Goal: Information Seeking & Learning: Learn about a topic

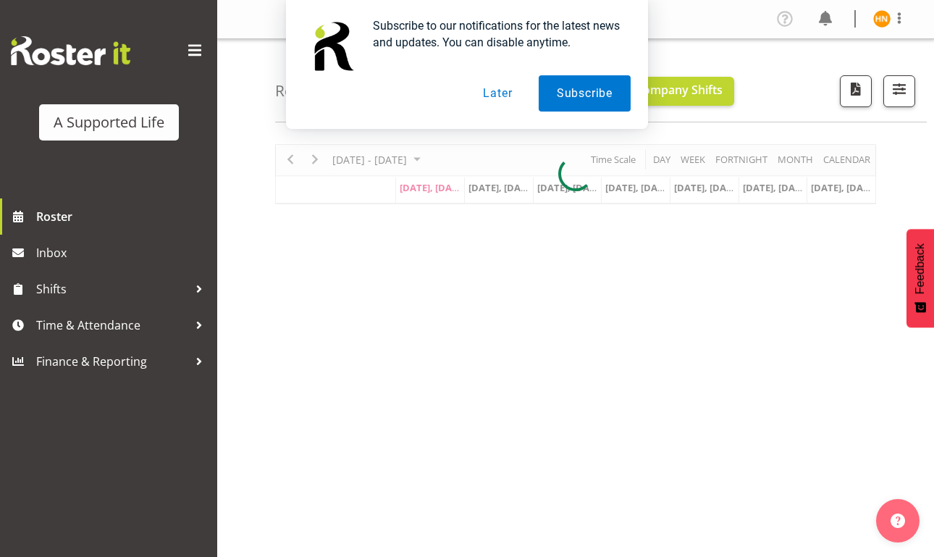
scroll to position [15, 0]
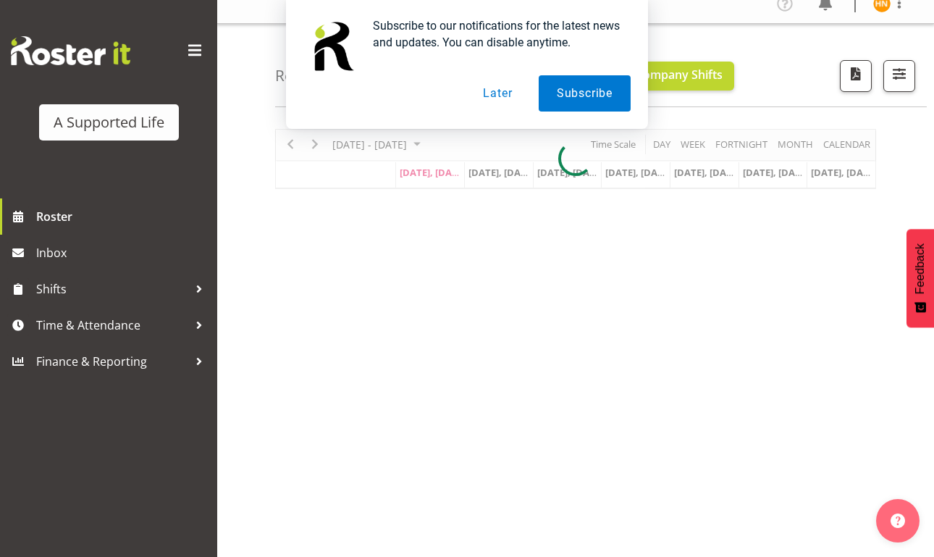
click at [500, 79] on button "Later" at bounding box center [497, 93] width 65 height 36
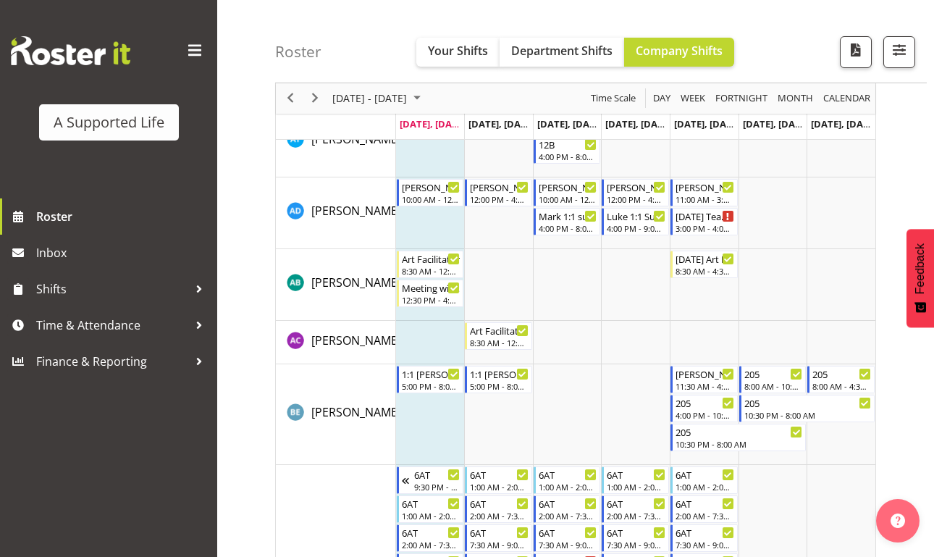
scroll to position [851, 0]
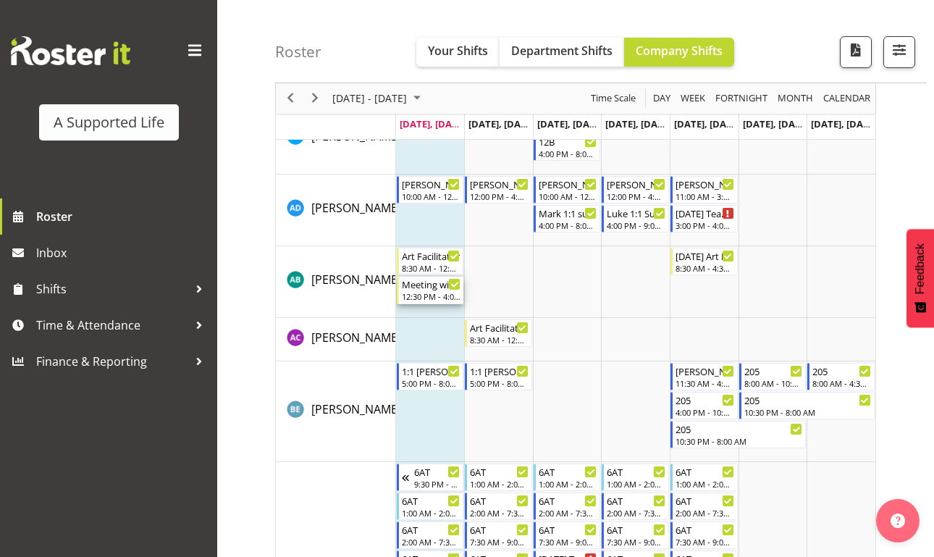
click at [432, 293] on div "12:30 PM - 4:00 PM" at bounding box center [431, 296] width 59 height 12
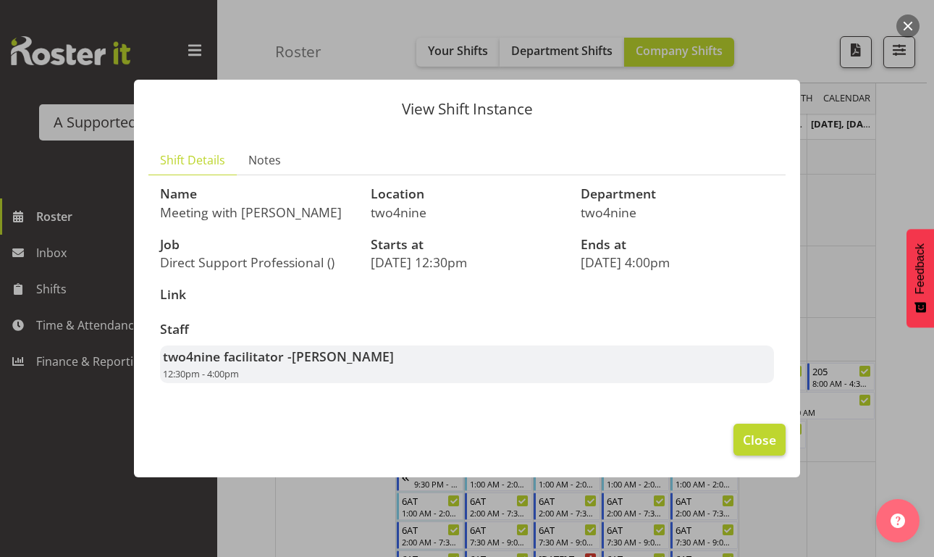
click at [754, 447] on span "Close" at bounding box center [759, 439] width 33 height 19
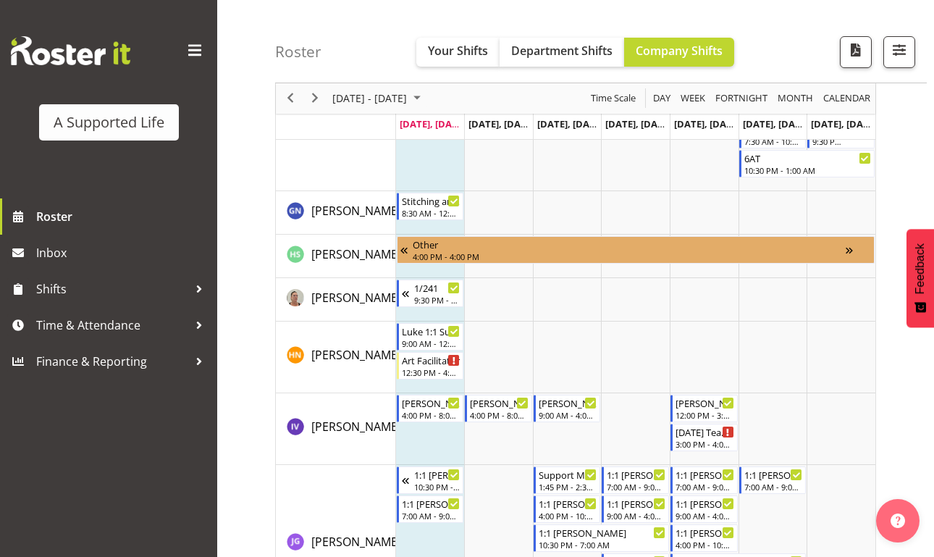
scroll to position [3017, 0]
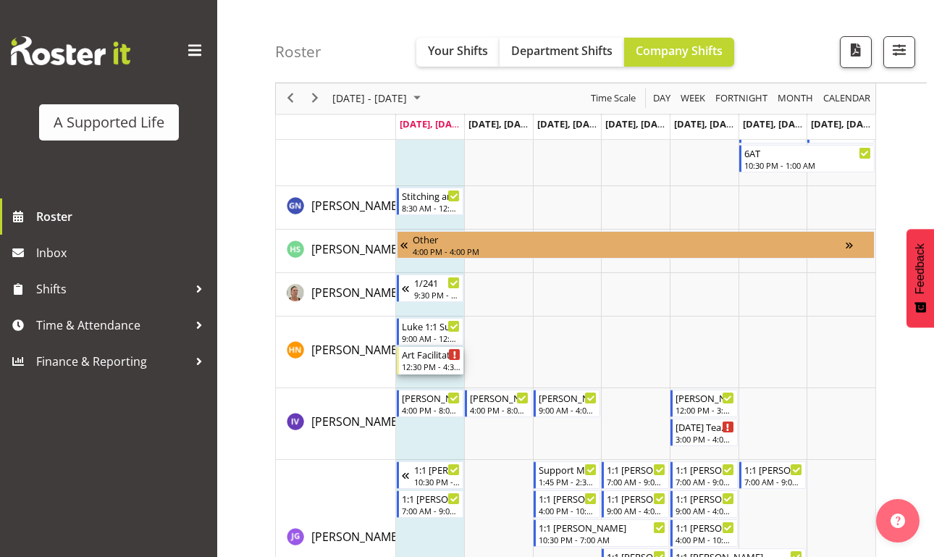
click at [431, 367] on div "12:30 PM - 4:30 PM" at bounding box center [431, 367] width 59 height 12
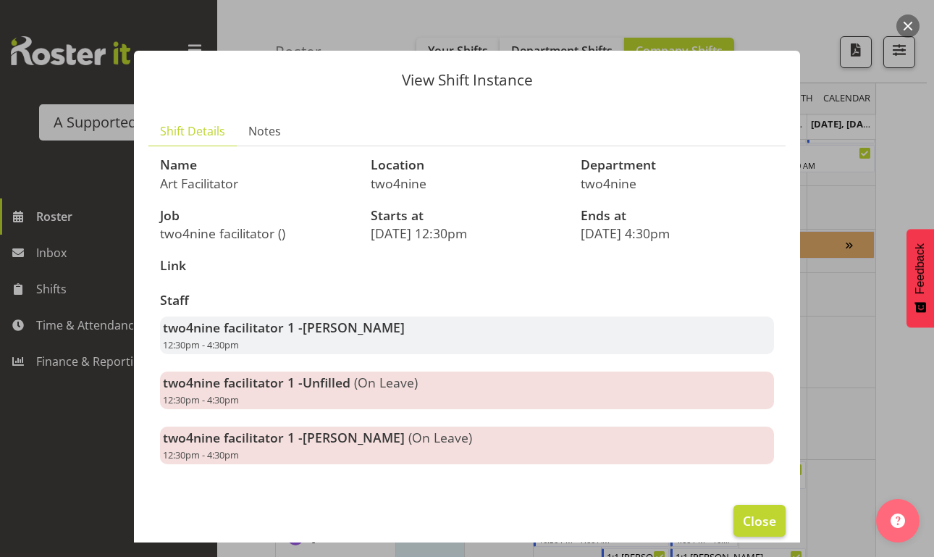
click at [752, 524] on span "Close" at bounding box center [759, 520] width 33 height 19
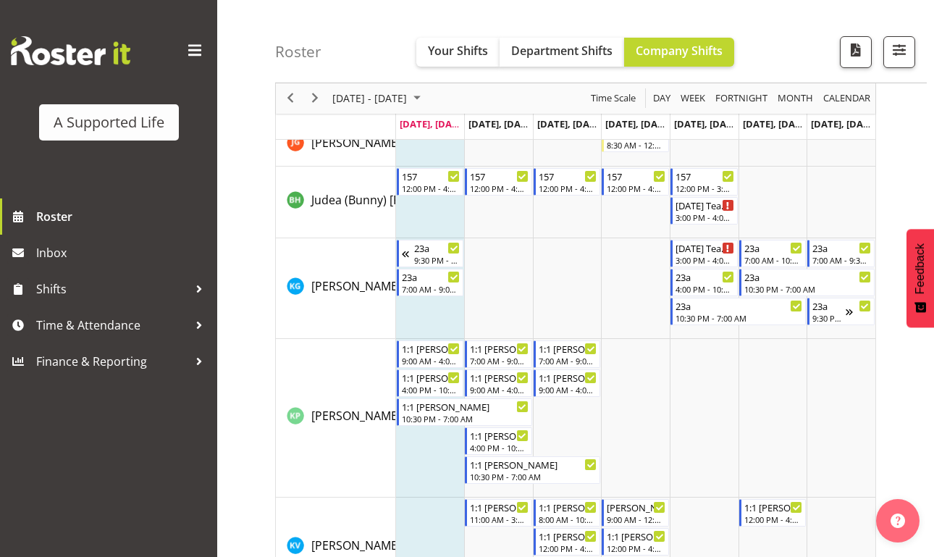
scroll to position [4004, 0]
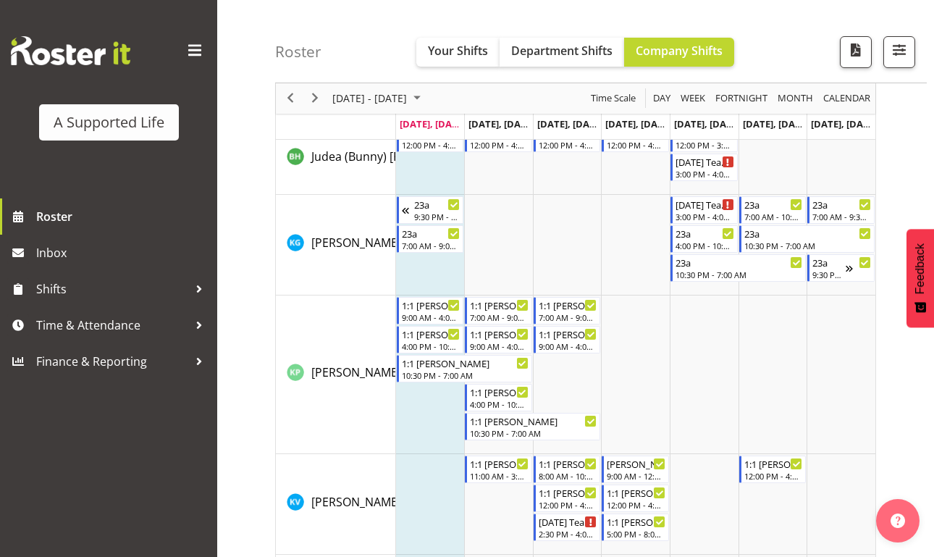
click at [430, 261] on td "Timeline Week of August 11, 2025" at bounding box center [430, 245] width 69 height 101
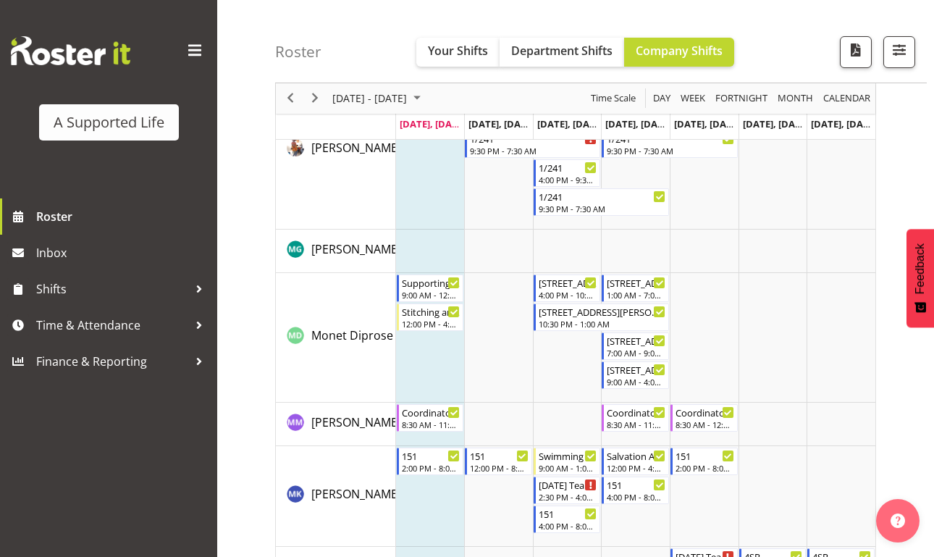
scroll to position [5282, 0]
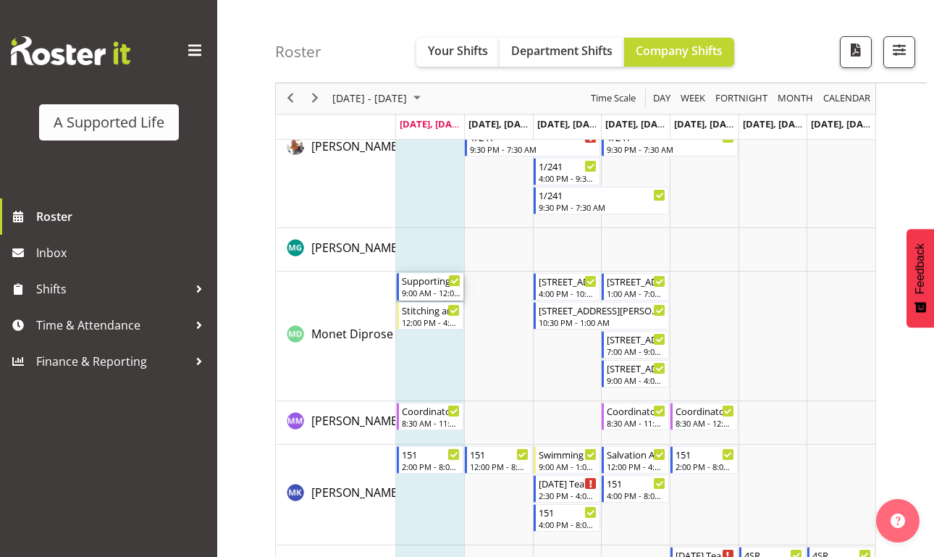
click at [427, 288] on div "9:00 AM - 12:00 PM" at bounding box center [431, 293] width 59 height 12
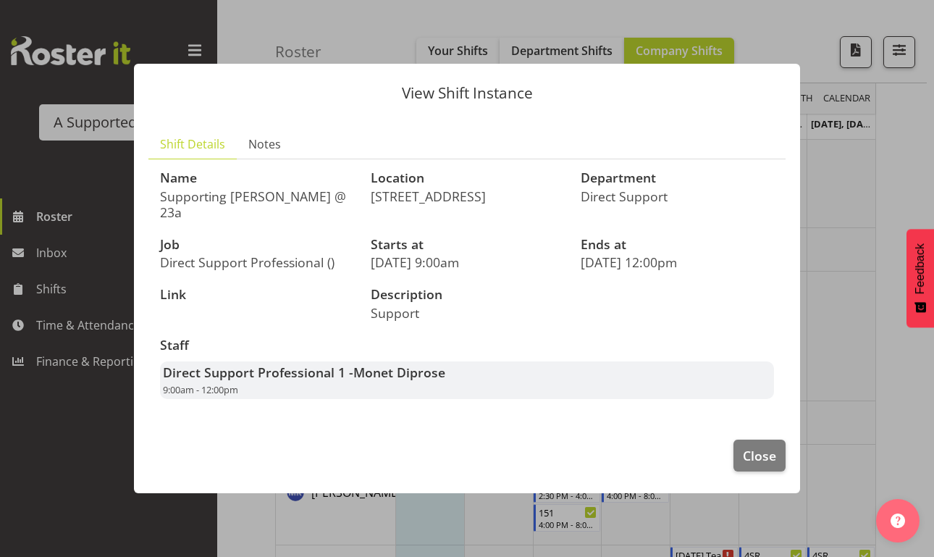
click at [360, 346] on div "Staff Direct Support Professional 1 - Monet Diprose 9:00am - 12:00pm" at bounding box center [467, 369] width 632 height 78
click at [432, 527] on div at bounding box center [467, 278] width 934 height 557
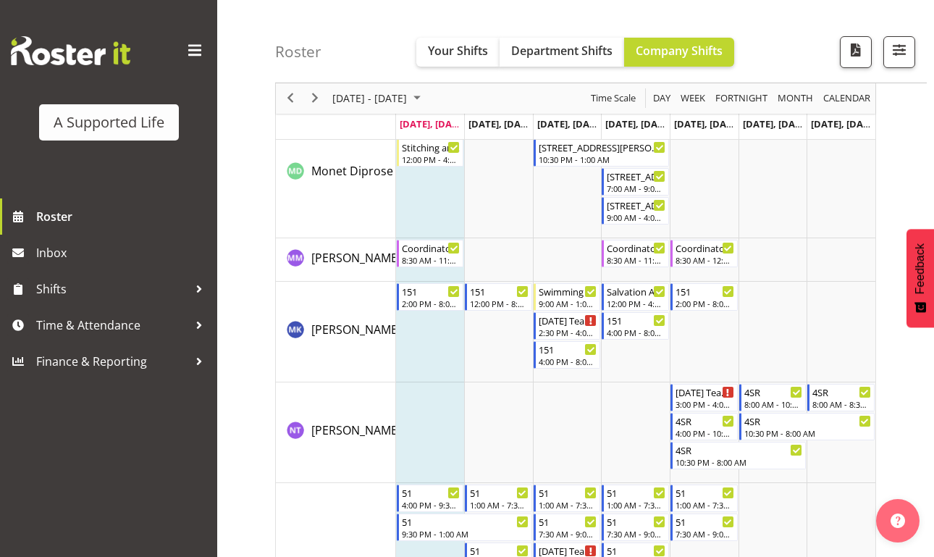
scroll to position [5456, 0]
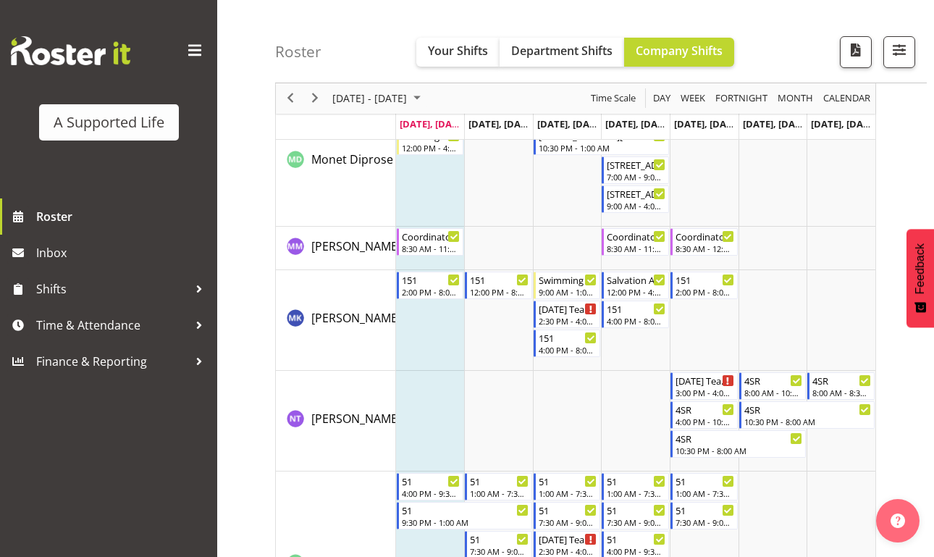
click at [407, 348] on td "Timeline Week of August 11, 2025" at bounding box center [430, 320] width 69 height 101
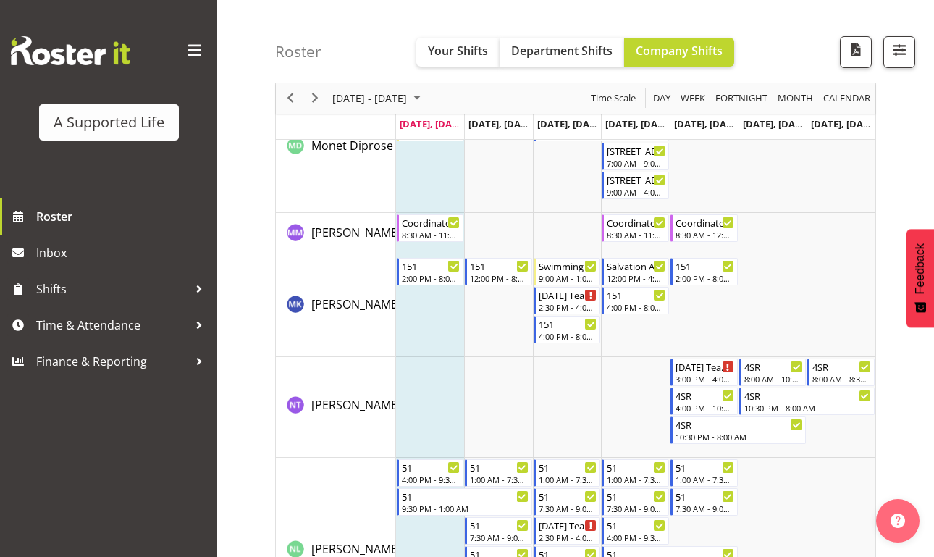
scroll to position [5472, 0]
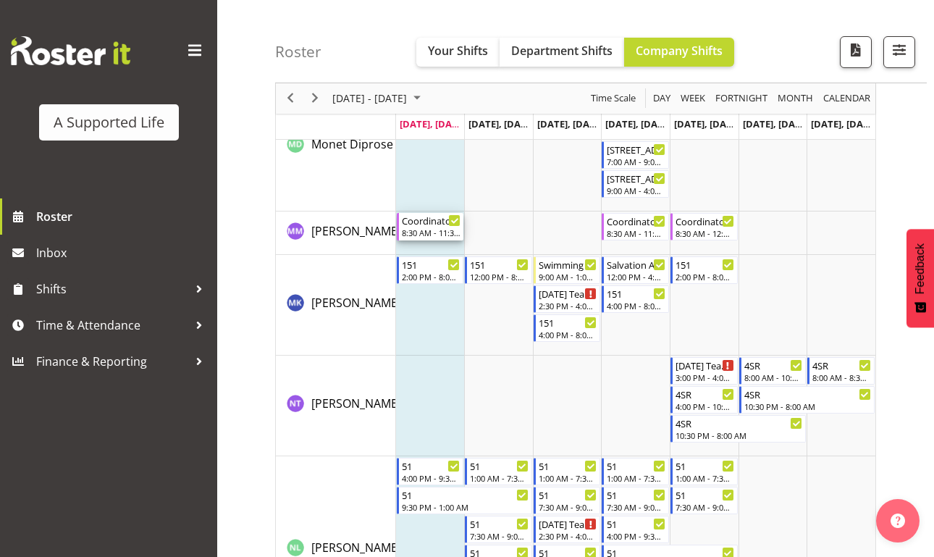
click at [425, 230] on div "8:30 AM - 11:30 AM" at bounding box center [431, 233] width 59 height 12
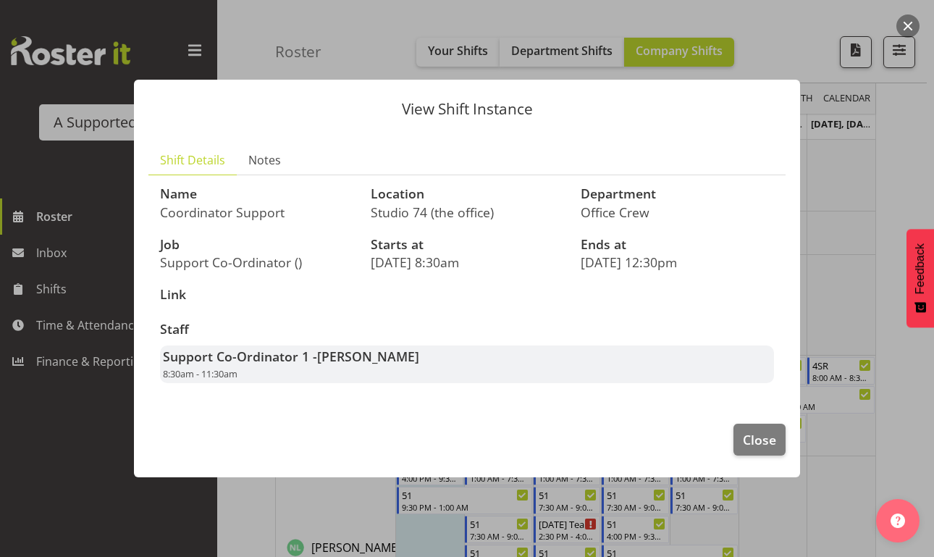
click at [358, 522] on div at bounding box center [467, 278] width 934 height 557
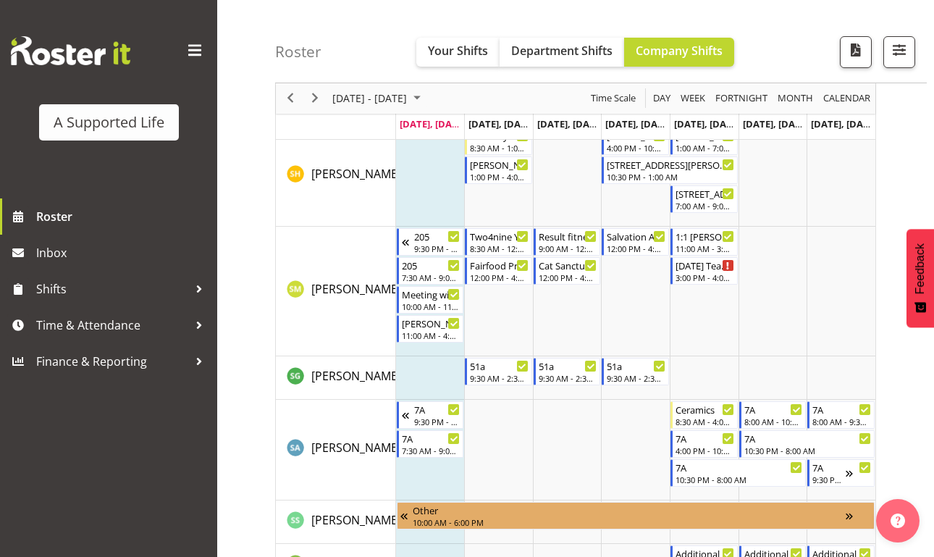
scroll to position [7145, 0]
click at [429, 301] on div "10:00 AM - 11:00 AM" at bounding box center [431, 305] width 59 height 12
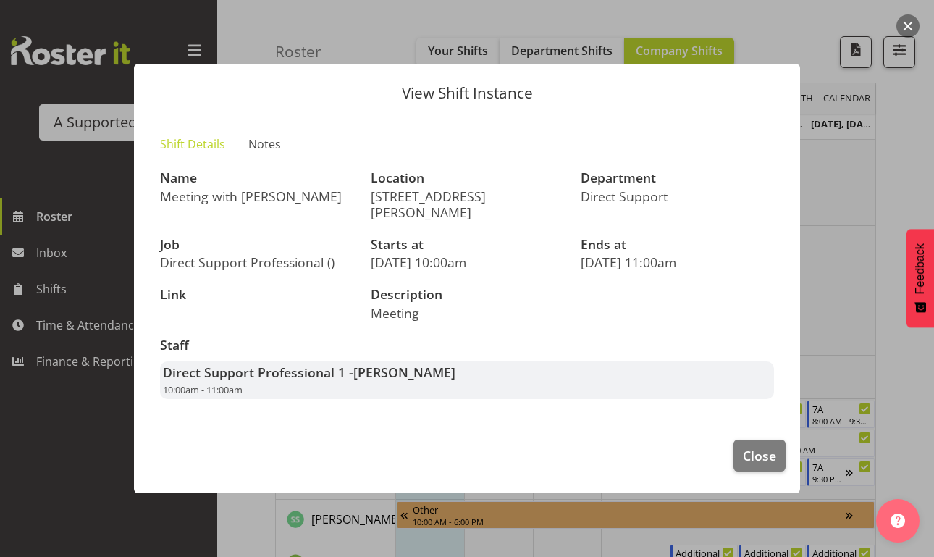
click at [452, 516] on div "View Shift Instance Shift Details Notes Name Meeting with [PERSON_NAME] Locatio…" at bounding box center [467, 279] width 695 height 502
click at [432, 500] on div "View Shift Instance Shift Details Notes Name Meeting with [PERSON_NAME] Locatio…" at bounding box center [467, 279] width 695 height 502
click at [753, 446] on span "Close" at bounding box center [759, 455] width 33 height 19
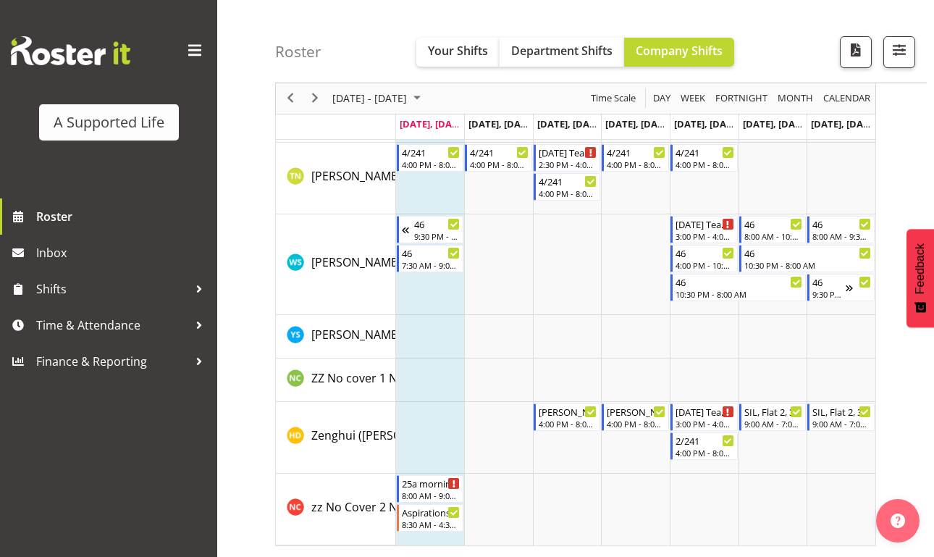
scroll to position [7791, 0]
click at [367, 511] on span "zz No Cover 2 Needed" at bounding box center [371, 507] width 120 height 16
click at [420, 491] on div "8:00 AM - 9:00 AM" at bounding box center [431, 495] width 59 height 12
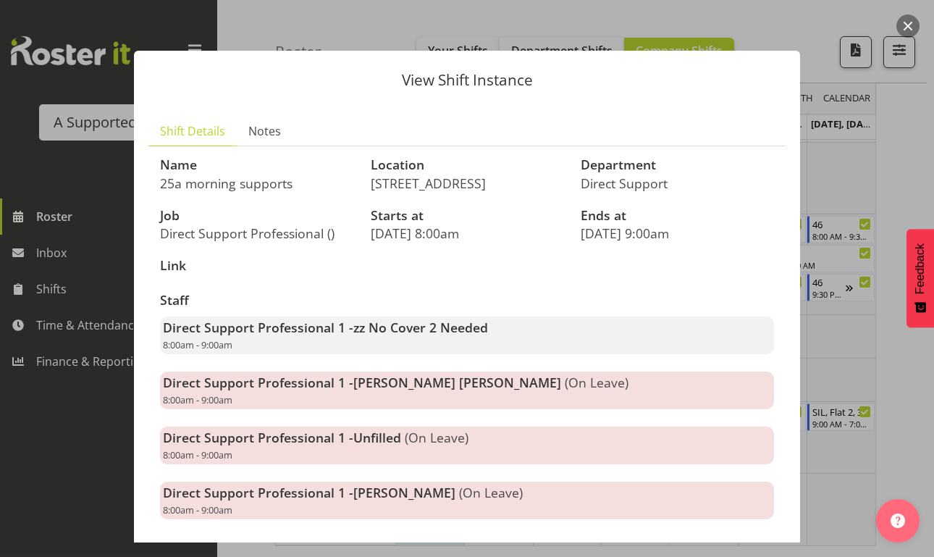
click at [845, 330] on div at bounding box center [467, 278] width 934 height 557
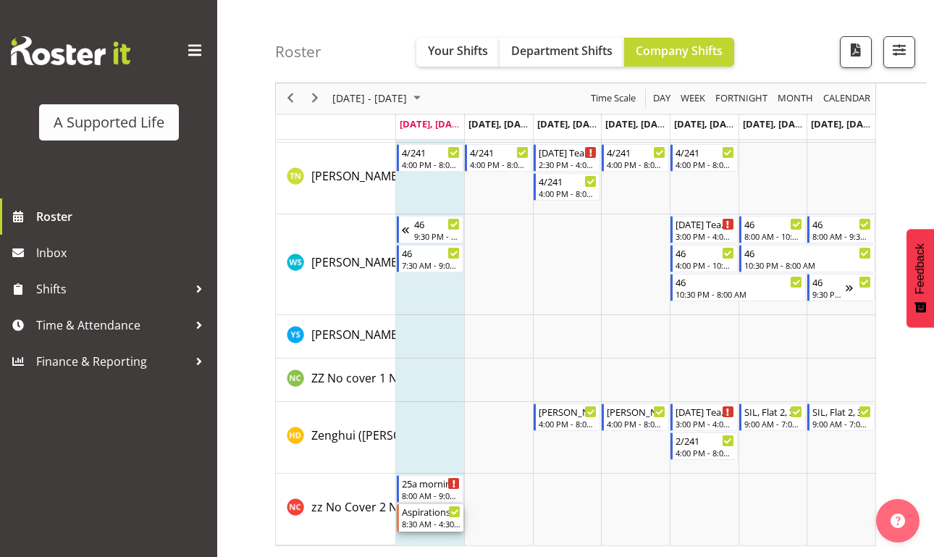
click at [415, 522] on div "8:30 AM - 4:30 PM" at bounding box center [431, 524] width 59 height 12
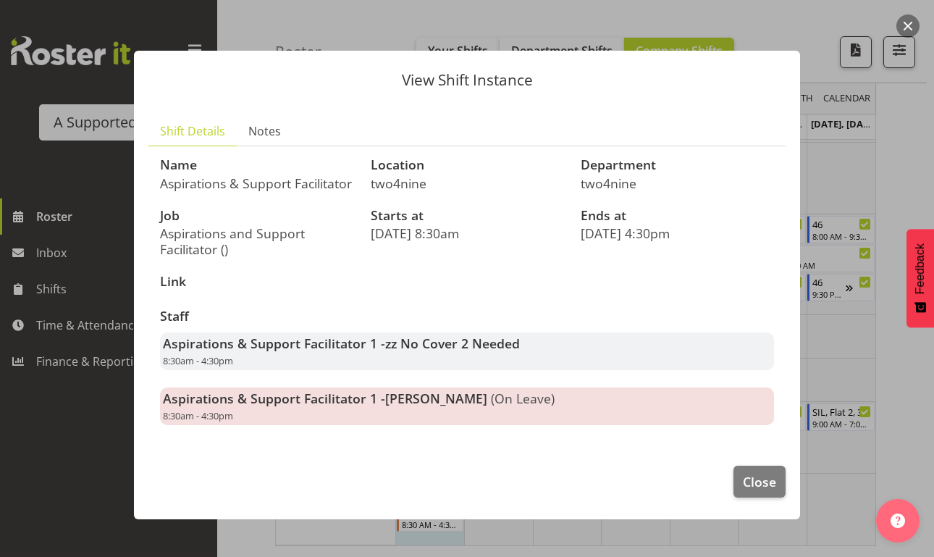
click at [790, 314] on section "Shift Details Notes Name Aspirations & Support Facilitator Location two4nine De…" at bounding box center [467, 276] width 666 height 349
click at [767, 491] on span "Close" at bounding box center [759, 481] width 33 height 19
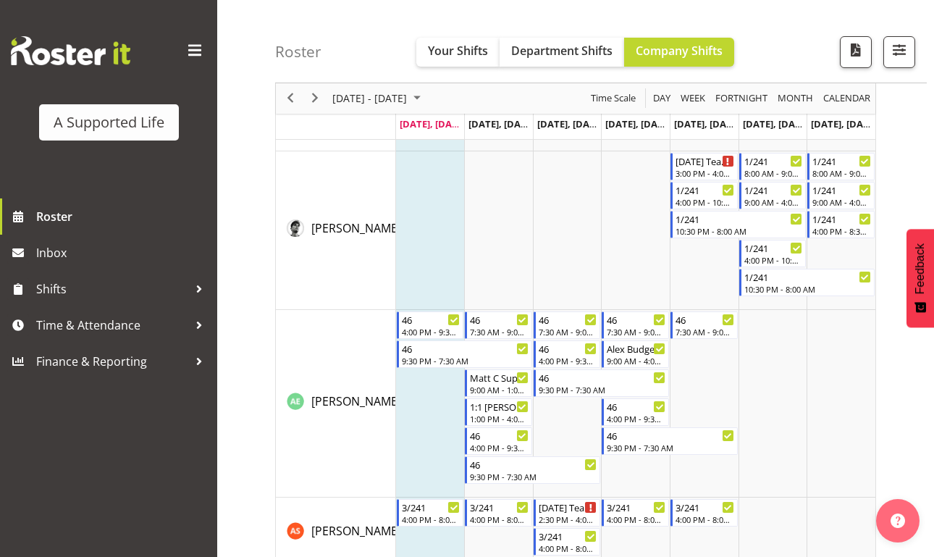
scroll to position [109, 0]
